Goal: Use online tool/utility: Utilize a website feature to perform a specific function

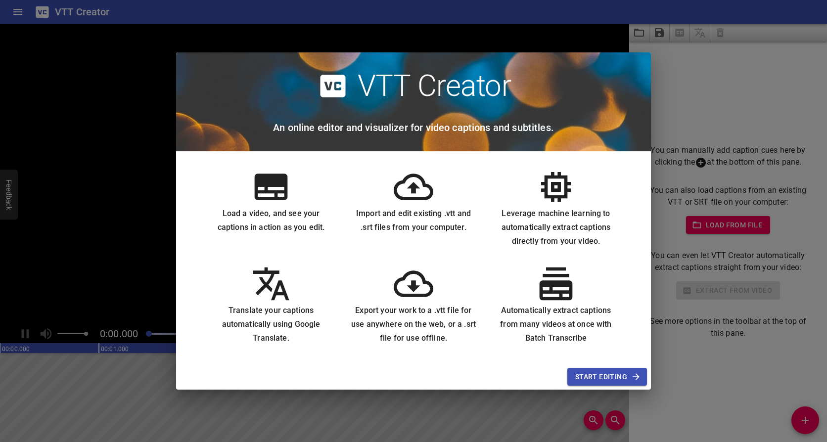
click at [672, 262] on div "VTT Creator An online editor and visualizer for video captions and subtitles. L…" at bounding box center [413, 221] width 827 height 442
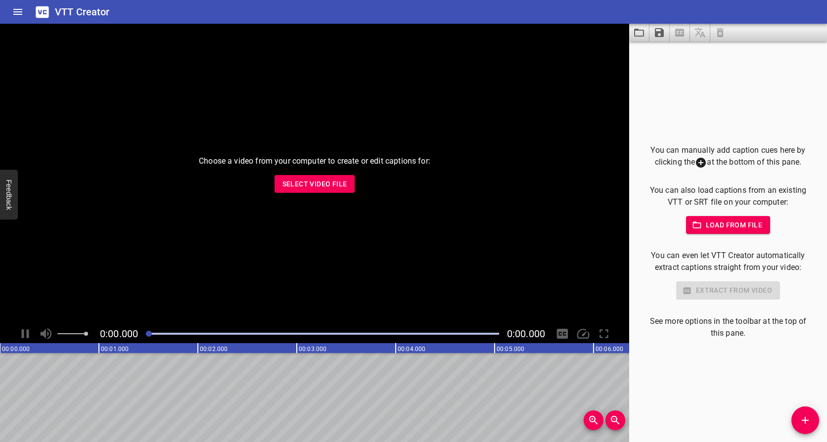
click at [748, 225] on span "Load from file" at bounding box center [728, 225] width 69 height 12
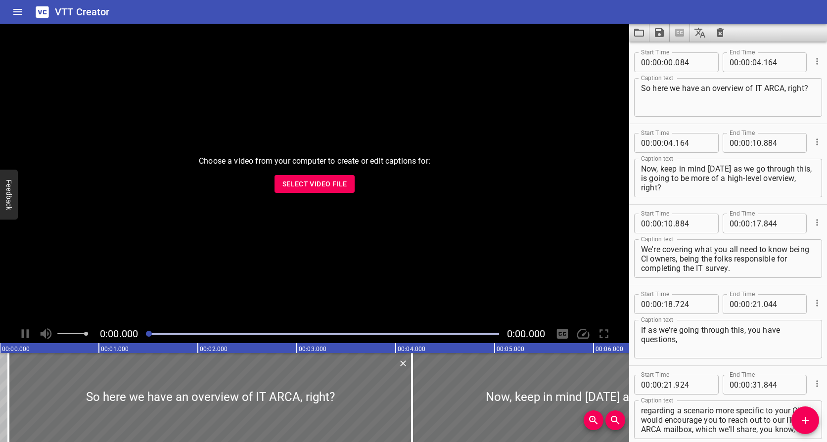
click at [812, 62] on icon "Cue Options" at bounding box center [817, 61] width 10 height 10
click at [800, 22] on div at bounding box center [413, 221] width 827 height 442
click at [23, 9] on icon "Home" at bounding box center [18, 12] width 12 height 12
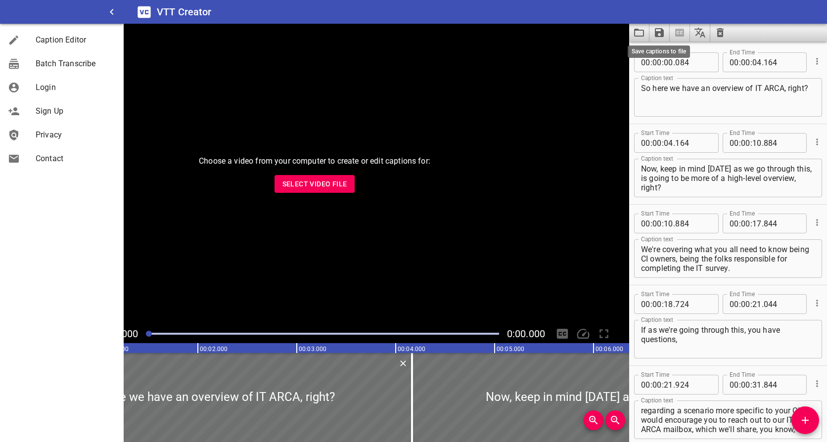
click at [660, 29] on icon "Save captions to file" at bounding box center [659, 32] width 9 height 9
click at [687, 49] on li "Save to VTT file" at bounding box center [685, 55] width 73 height 18
click at [723, 31] on icon "Clear captions" at bounding box center [720, 32] width 7 height 9
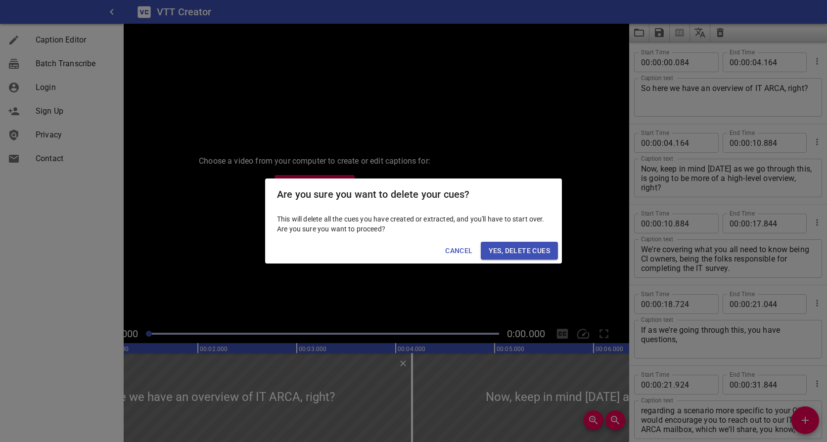
click at [533, 241] on div "Cancel Yes, Delete Cues" at bounding box center [413, 251] width 297 height 26
click at [530, 247] on span "Yes, Delete Cues" at bounding box center [519, 251] width 61 height 12
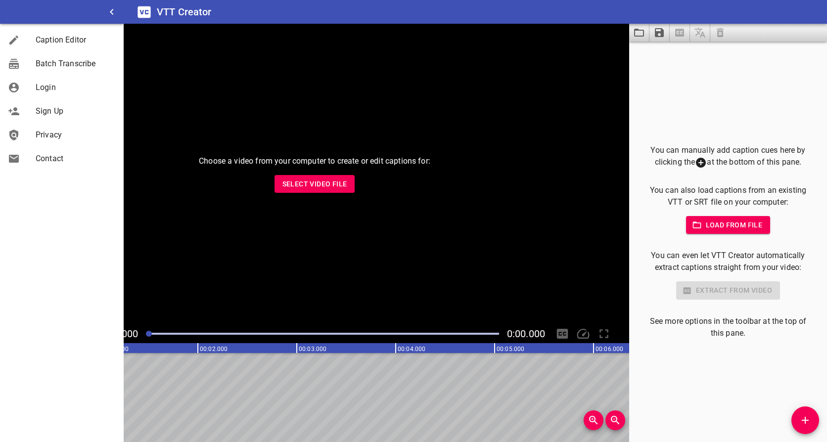
click at [718, 237] on div "You can manually add caption cues here by clicking the at the bottom of this pa…" at bounding box center [728, 241] width 166 height 195
click at [719, 224] on span "Load from file" at bounding box center [728, 225] width 69 height 12
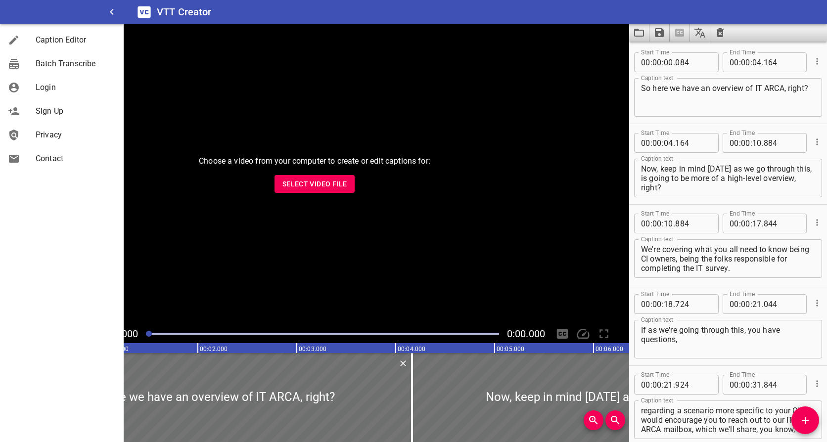
scroll to position [51809, 0]
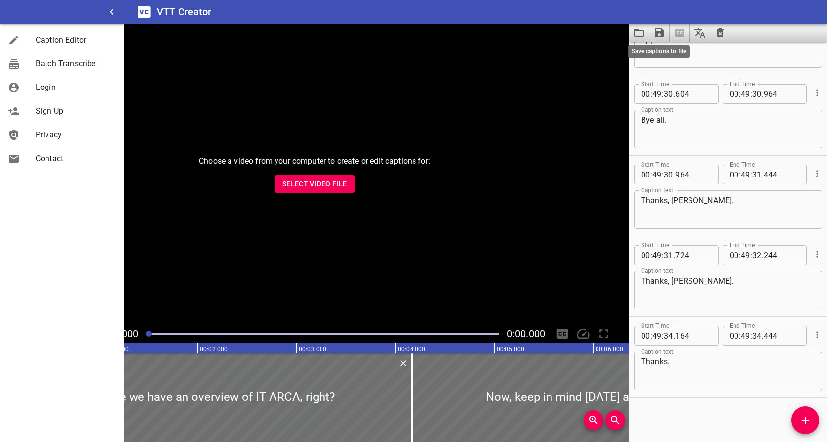
click at [664, 34] on icon "Save captions to file" at bounding box center [659, 32] width 9 height 9
click at [695, 53] on li "Save to VTT file" at bounding box center [685, 55] width 73 height 18
